Goal: Transaction & Acquisition: Purchase product/service

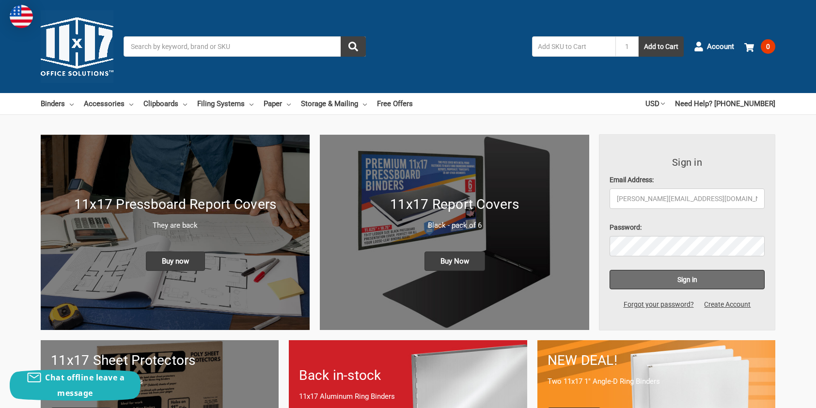
click at [680, 277] on input "Sign in" at bounding box center [688, 279] width 156 height 19
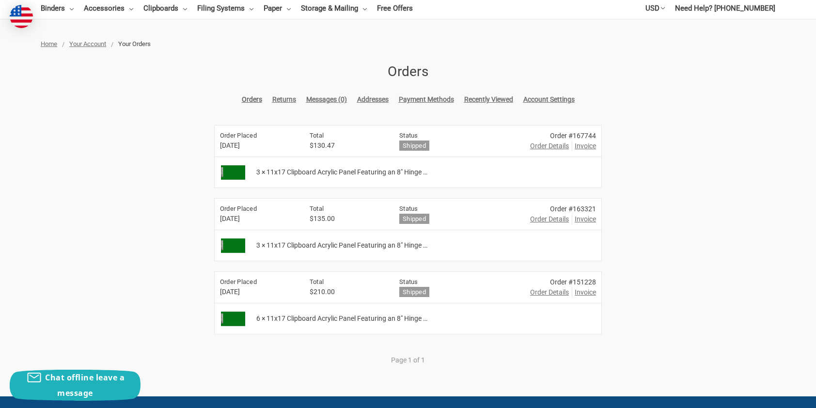
scroll to position [145, 0]
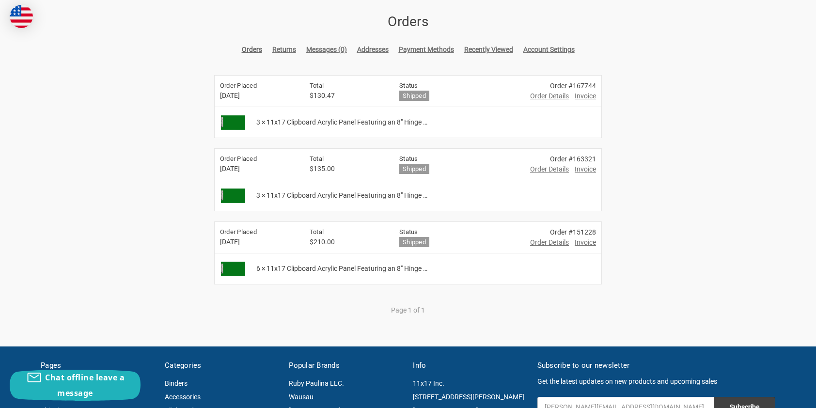
click at [548, 96] on span "Order Details" at bounding box center [549, 96] width 39 height 10
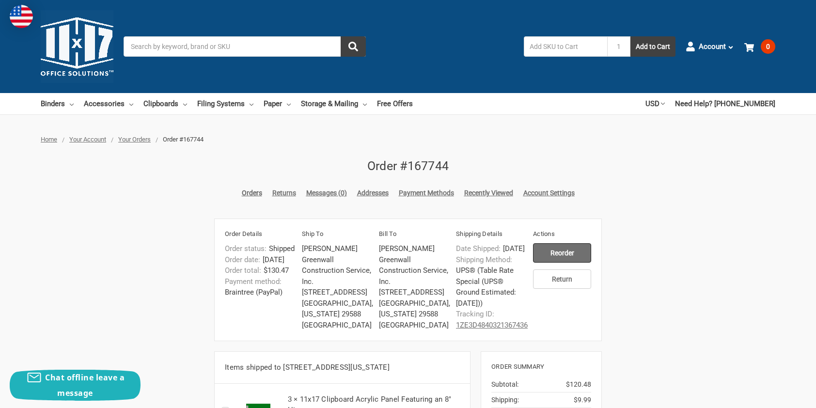
click at [567, 259] on input "Reorder" at bounding box center [562, 252] width 58 height 19
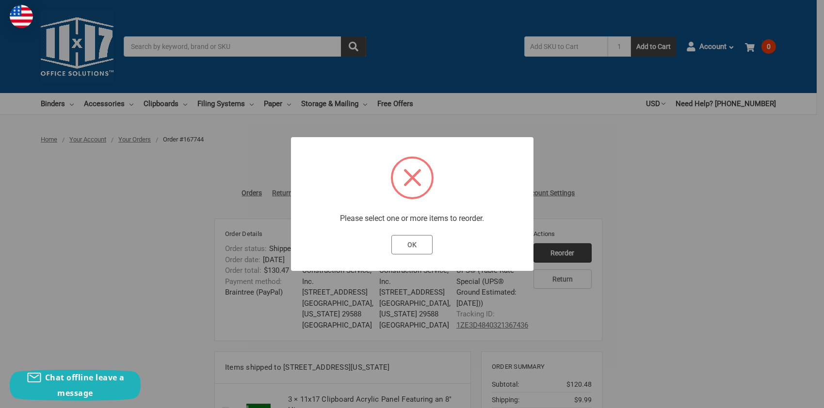
click at [425, 243] on button "OK" at bounding box center [411, 244] width 41 height 19
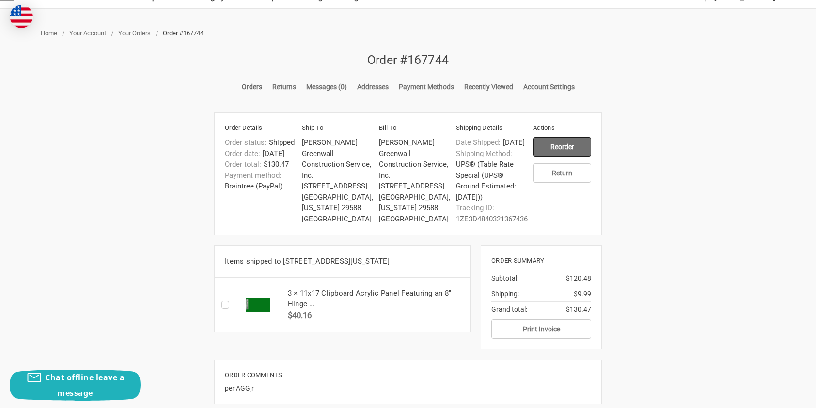
scroll to position [145, 0]
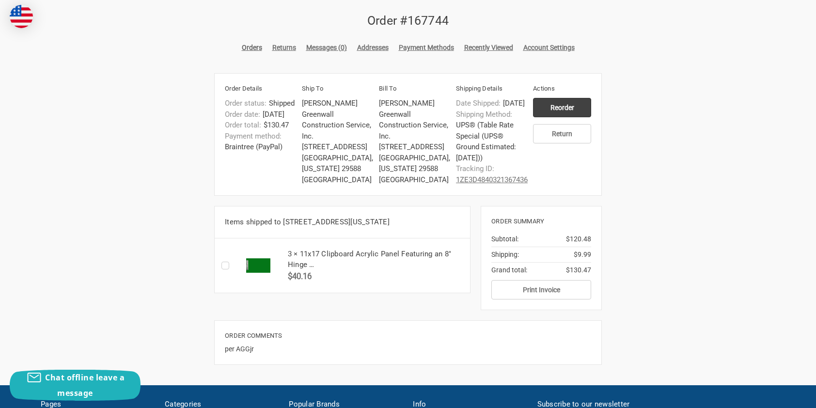
click at [225, 266] on label "Checkbox 47582 label" at bounding box center [228, 266] width 13 height 0
click at [225, 266] on input "Checkbox 47582 label" at bounding box center [224, 266] width 0 height 0
checkbox input "true"
click at [545, 105] on input "Reorder" at bounding box center [562, 107] width 58 height 19
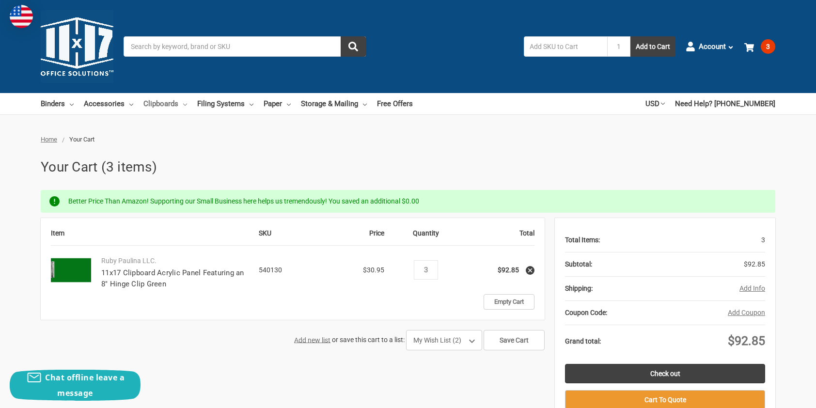
click at [183, 104] on use at bounding box center [185, 105] width 4 height 2
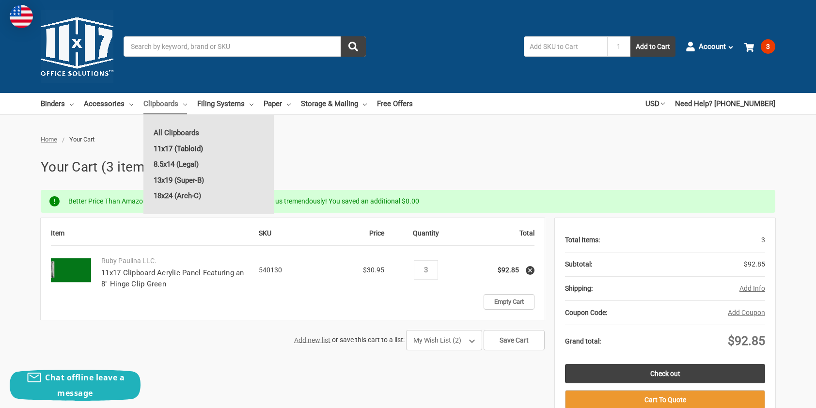
click at [189, 151] on link "11x17 (Tabloid)" at bounding box center [208, 149] width 130 height 16
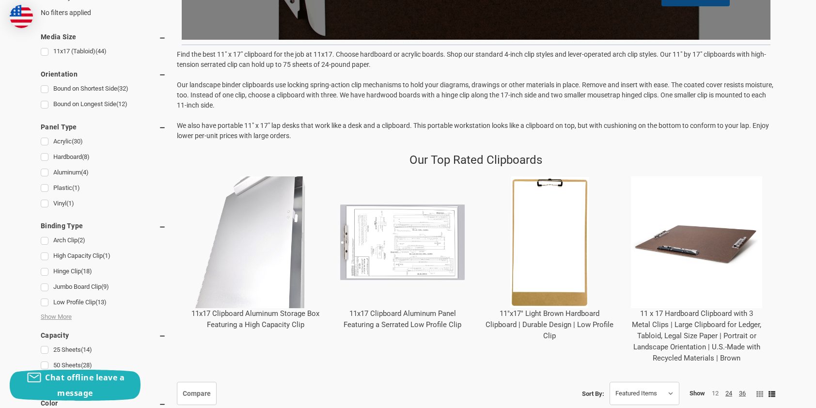
scroll to position [388, 0]
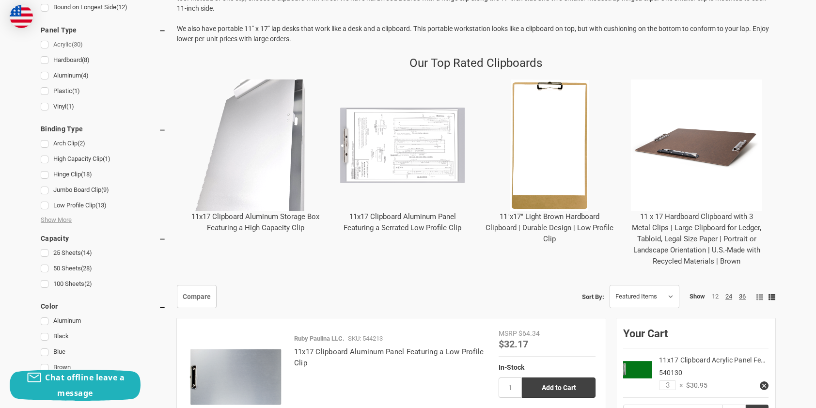
click at [44, 46] on link "Acrylic (30)" at bounding box center [104, 44] width 126 height 13
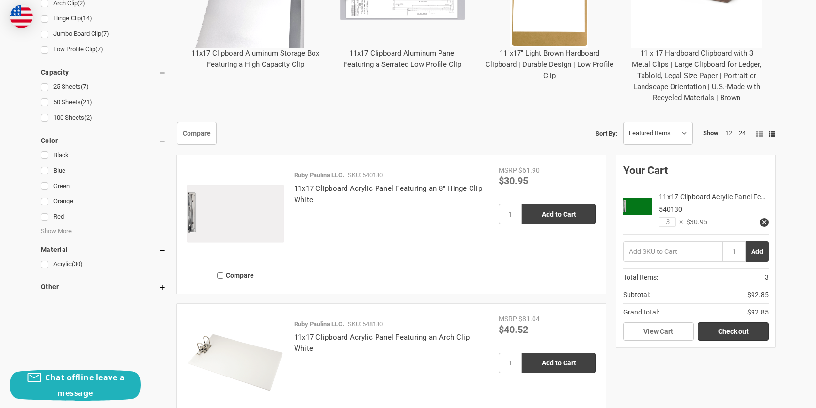
scroll to position [533, 0]
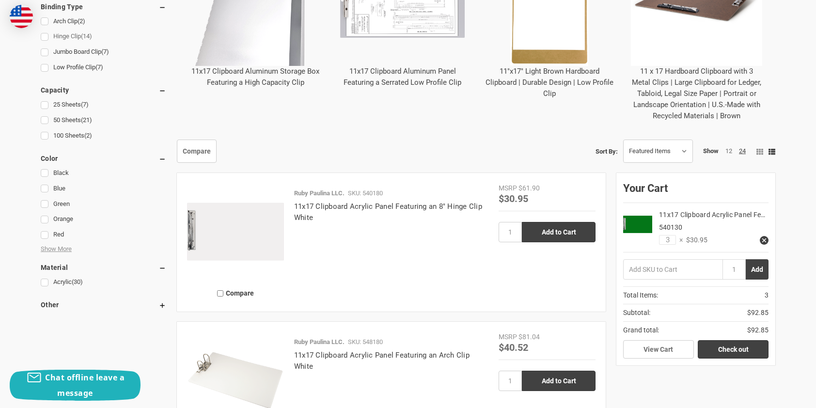
click at [44, 37] on link "Hinge Clip (14)" at bounding box center [104, 36] width 126 height 13
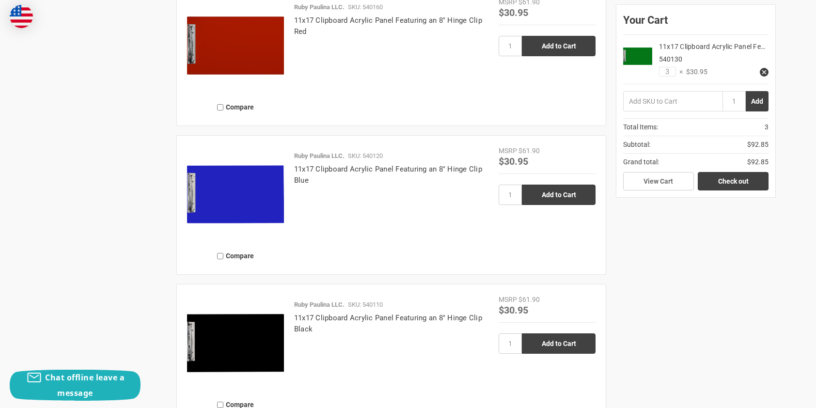
scroll to position [1115, 0]
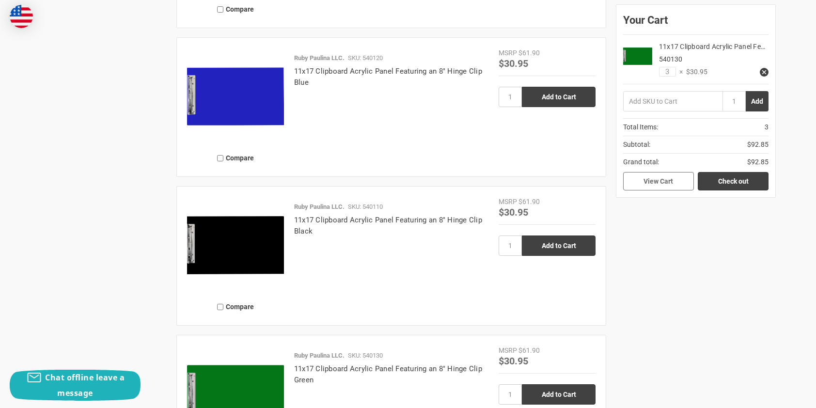
click at [669, 178] on link "View Cart" at bounding box center [658, 181] width 71 height 18
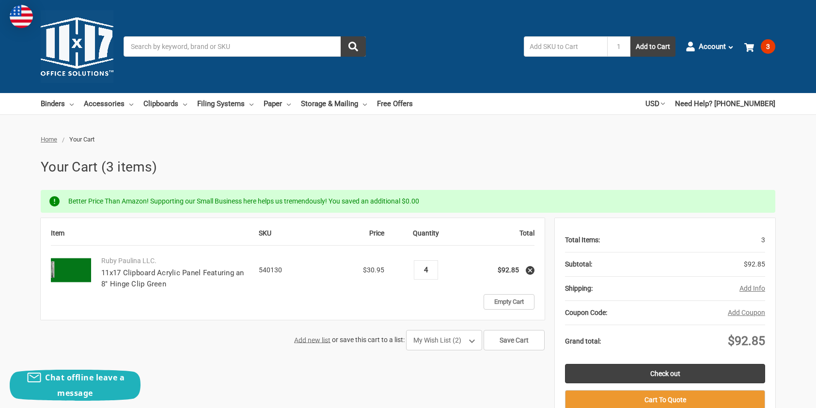
type input "4"
click at [358, 302] on td "Empty Cart" at bounding box center [426, 302] width 218 height 16
click at [653, 367] on link "Check out" at bounding box center [665, 373] width 200 height 19
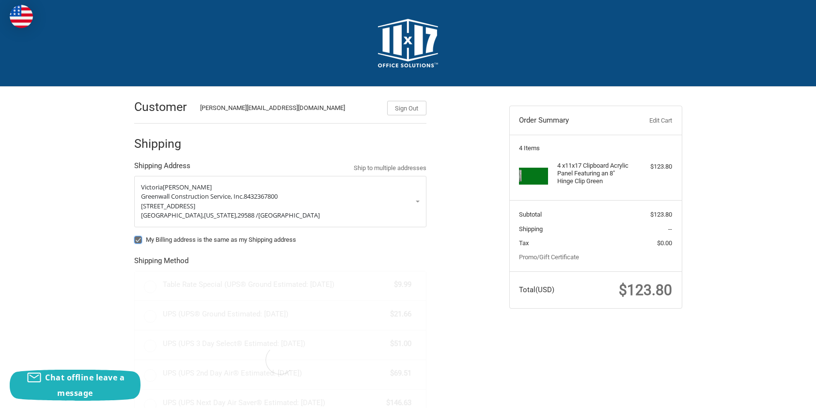
radio input "true"
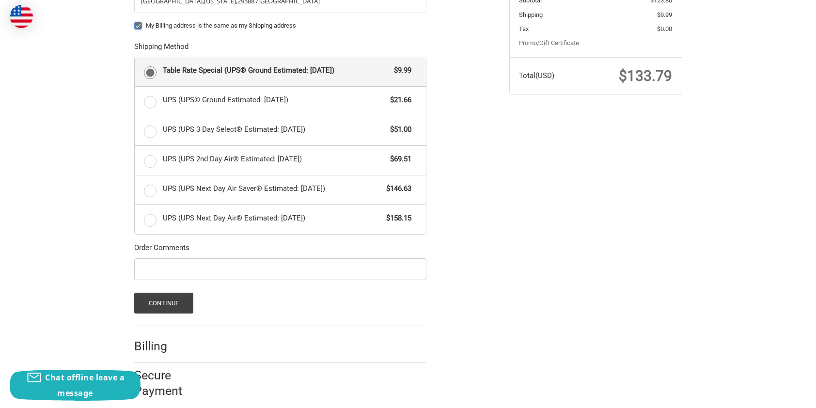
scroll to position [224, 0]
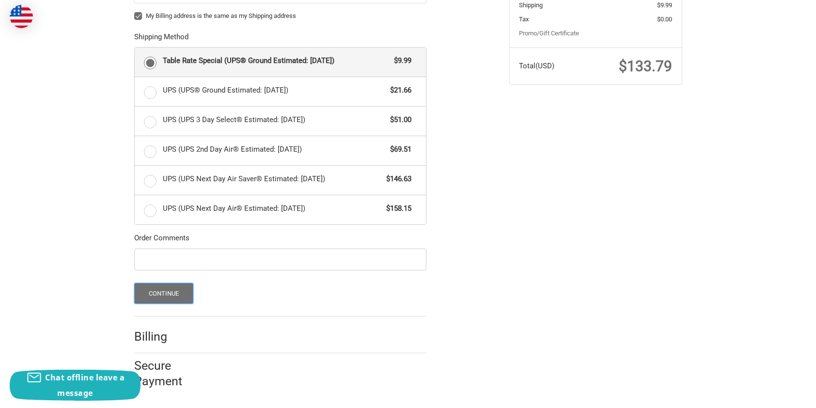
click at [183, 297] on button "Continue" at bounding box center [164, 293] width 60 height 21
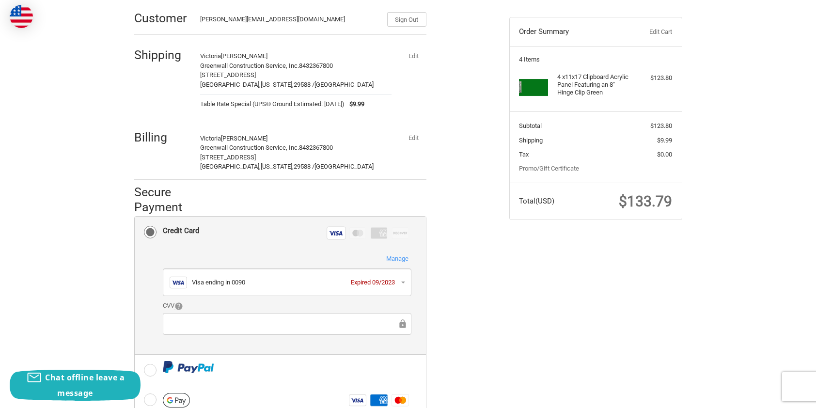
scroll to position [97, 0]
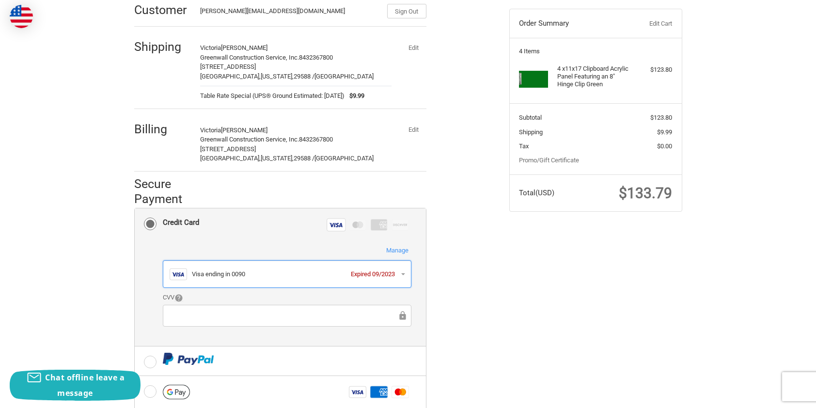
click at [402, 275] on button "Visa Visa ending in 0090 Expired 09/2023" at bounding box center [287, 274] width 249 height 28
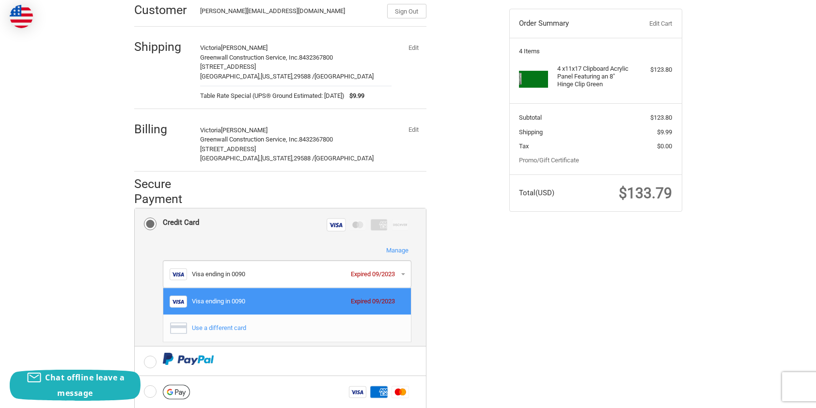
click at [227, 327] on div "Use a different card" at bounding box center [296, 329] width 208 height 10
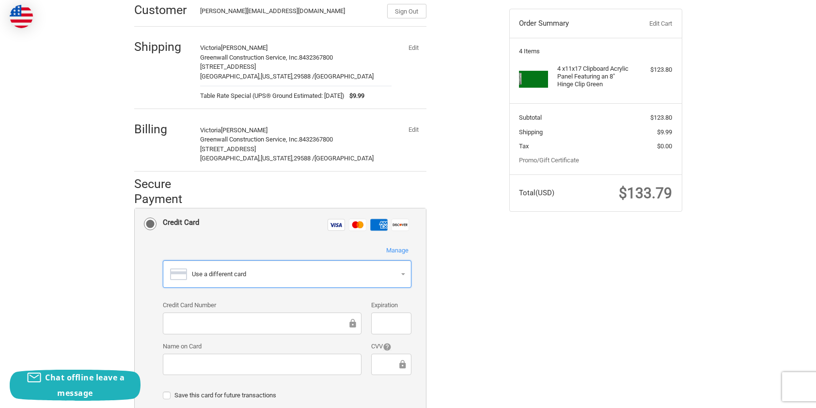
click at [267, 270] on div "Use a different card" at bounding box center [296, 275] width 208 height 10
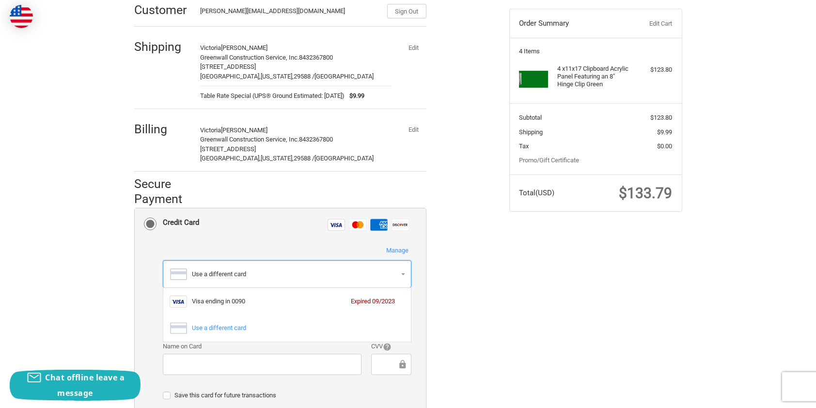
click at [231, 272] on div "Use a different card" at bounding box center [296, 275] width 208 height 10
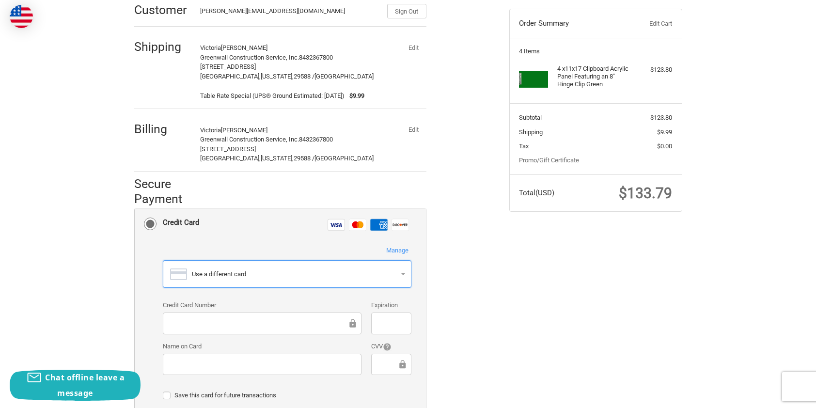
click at [239, 271] on div "Use a different card" at bounding box center [296, 275] width 208 height 10
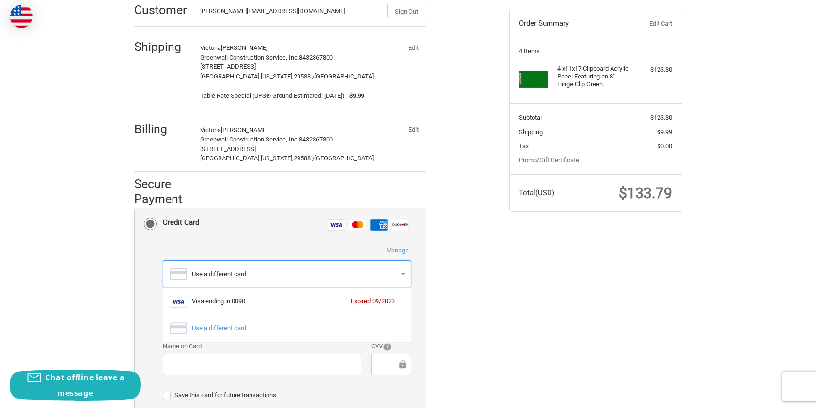
click at [239, 271] on div "Use a different card" at bounding box center [296, 275] width 208 height 10
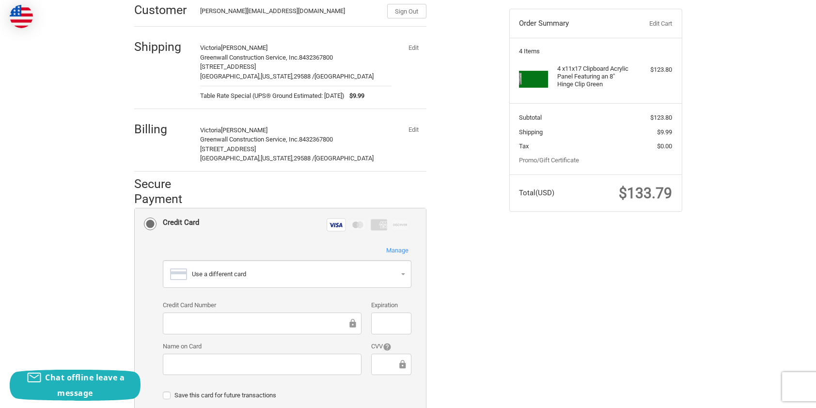
click at [375, 324] on div at bounding box center [391, 324] width 40 height 22
click at [378, 323] on div at bounding box center [391, 324] width 40 height 22
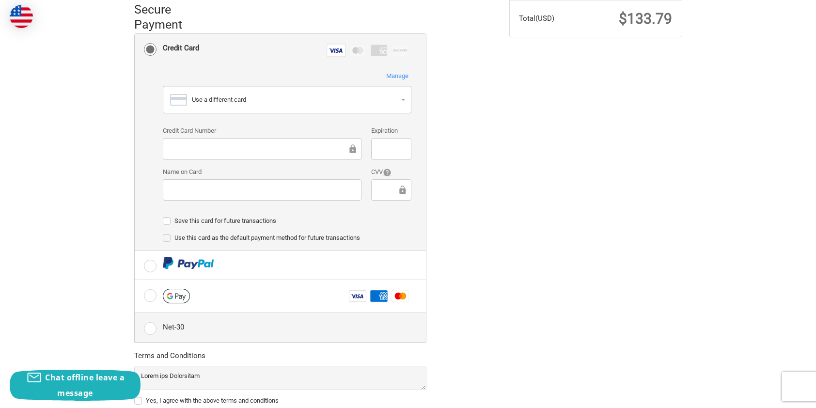
scroll to position [291, 0]
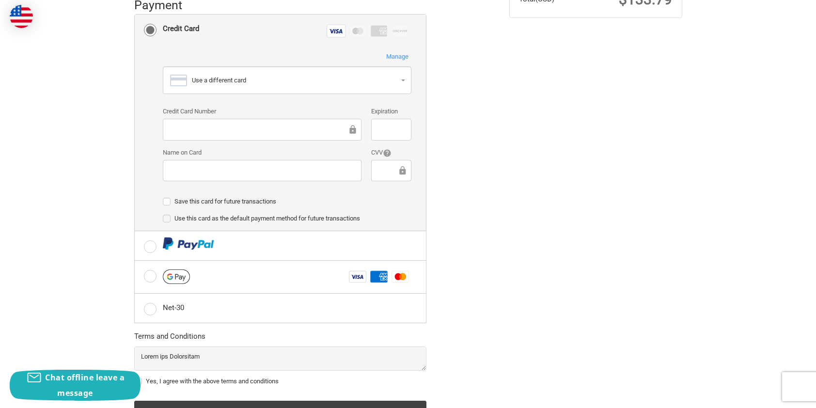
click at [165, 201] on label "Save this card for future transactions" at bounding box center [287, 202] width 249 height 8
click at [163, 197] on input "Save this card for future transactions" at bounding box center [163, 197] width 0 height 0
checkbox input "true"
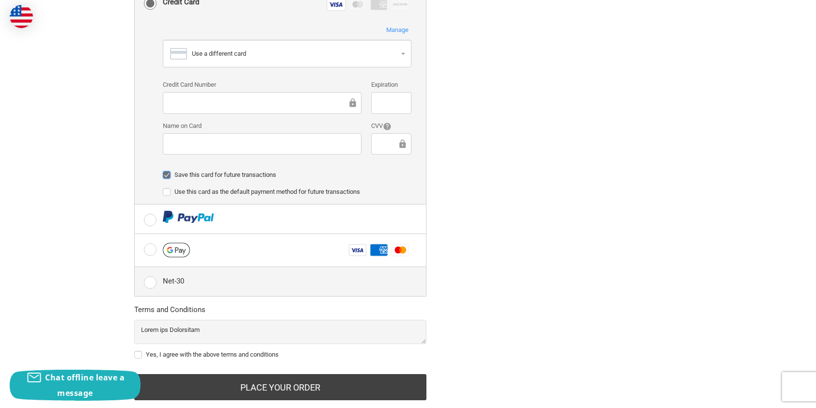
scroll to position [339, 0]
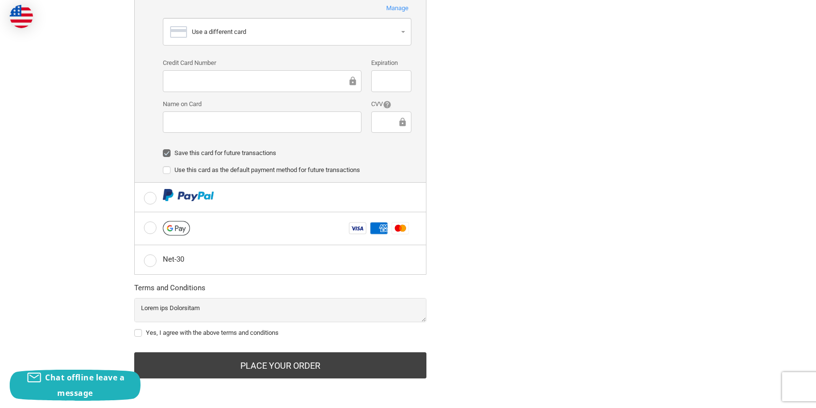
click at [139, 332] on label "Yes, I agree with the above terms and conditions" at bounding box center [280, 333] width 292 height 8
click at [135, 329] on input "Yes, I agree with the above terms and conditions" at bounding box center [134, 328] width 0 height 0
checkbox input "true"
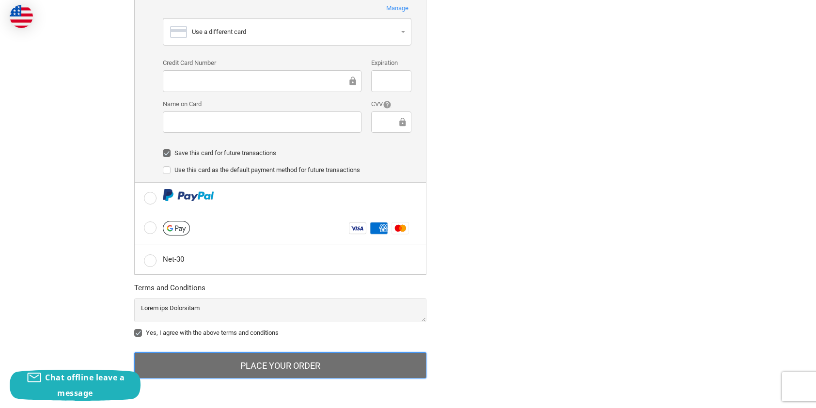
click at [328, 365] on button "Place Your Order" at bounding box center [280, 365] width 292 height 26
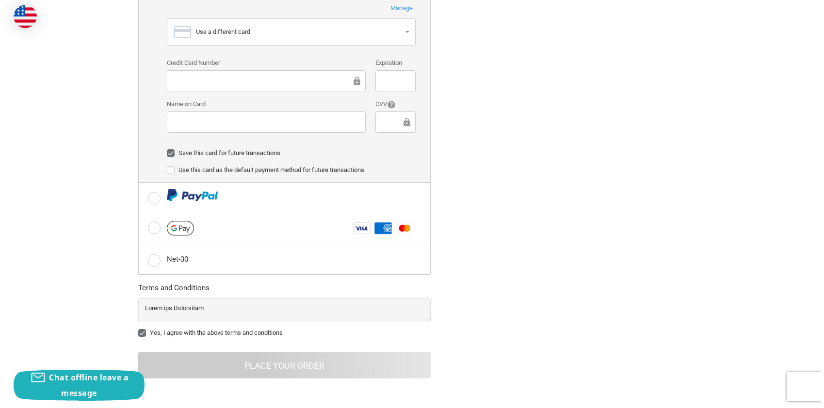
scroll to position [0, 0]
